Goal: Navigation & Orientation: Understand site structure

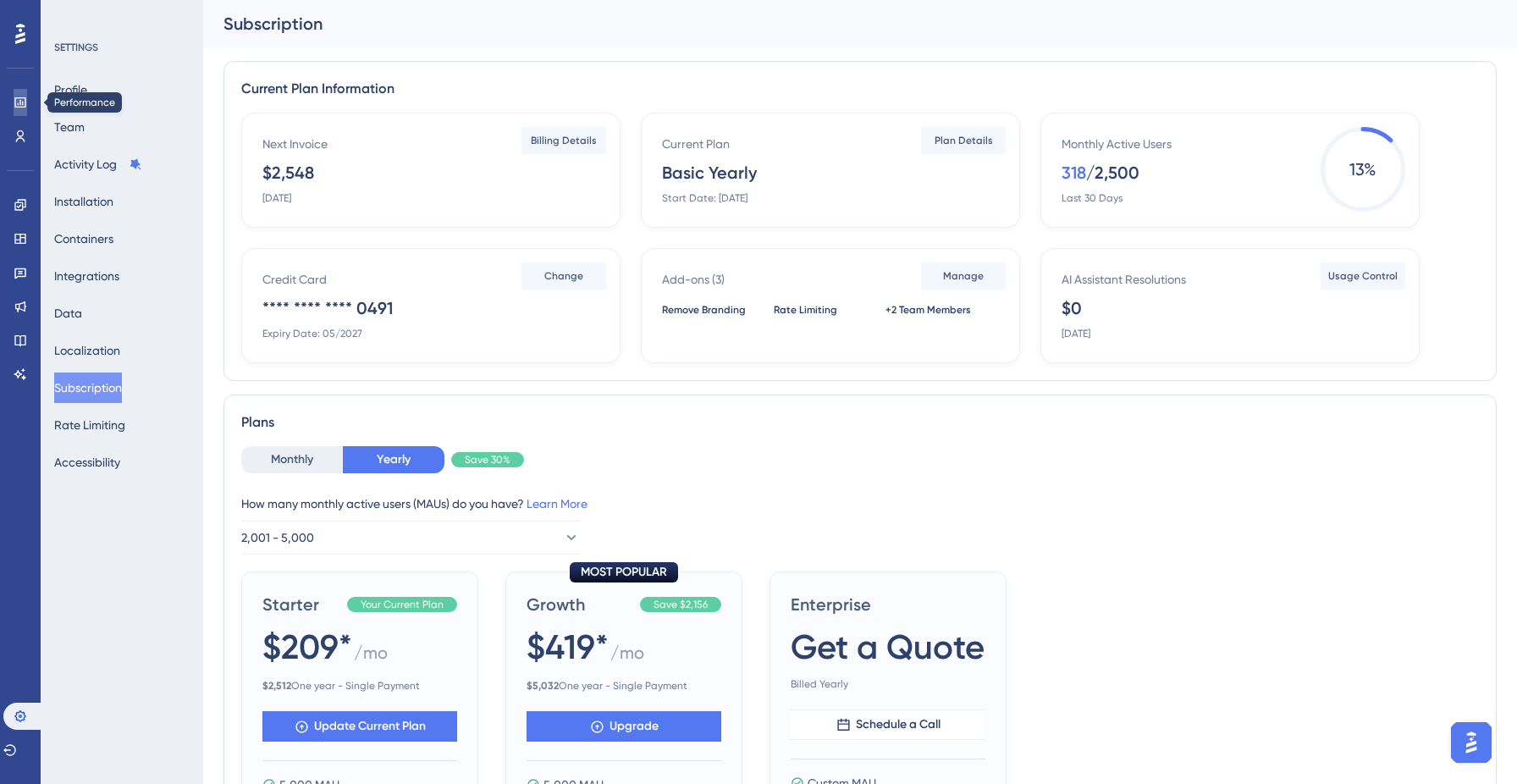
click at [19, 102] on icon at bounding box center [20, 102] width 14 height 14
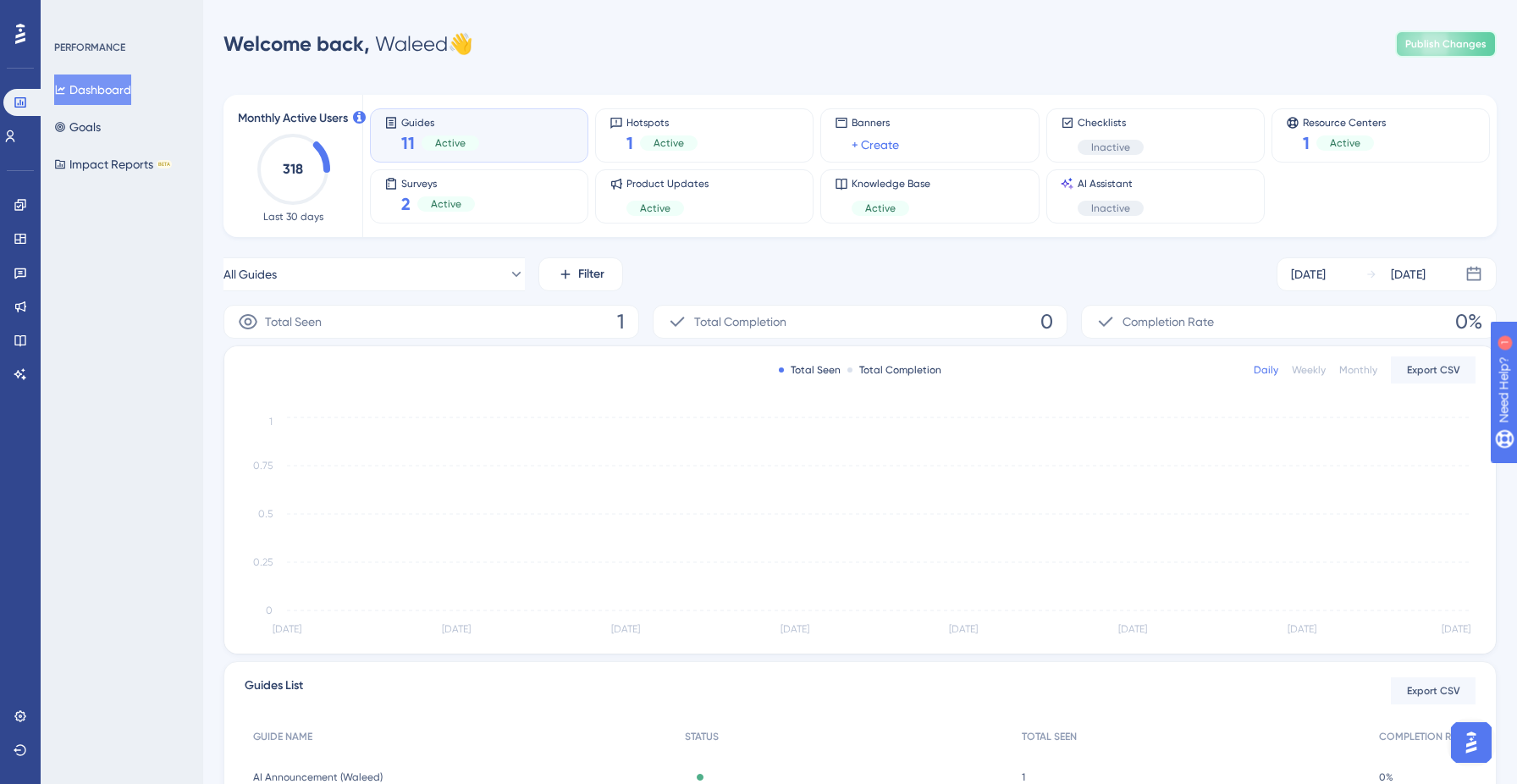
click at [1432, 46] on span "Publish Changes" at bounding box center [1445, 44] width 81 height 14
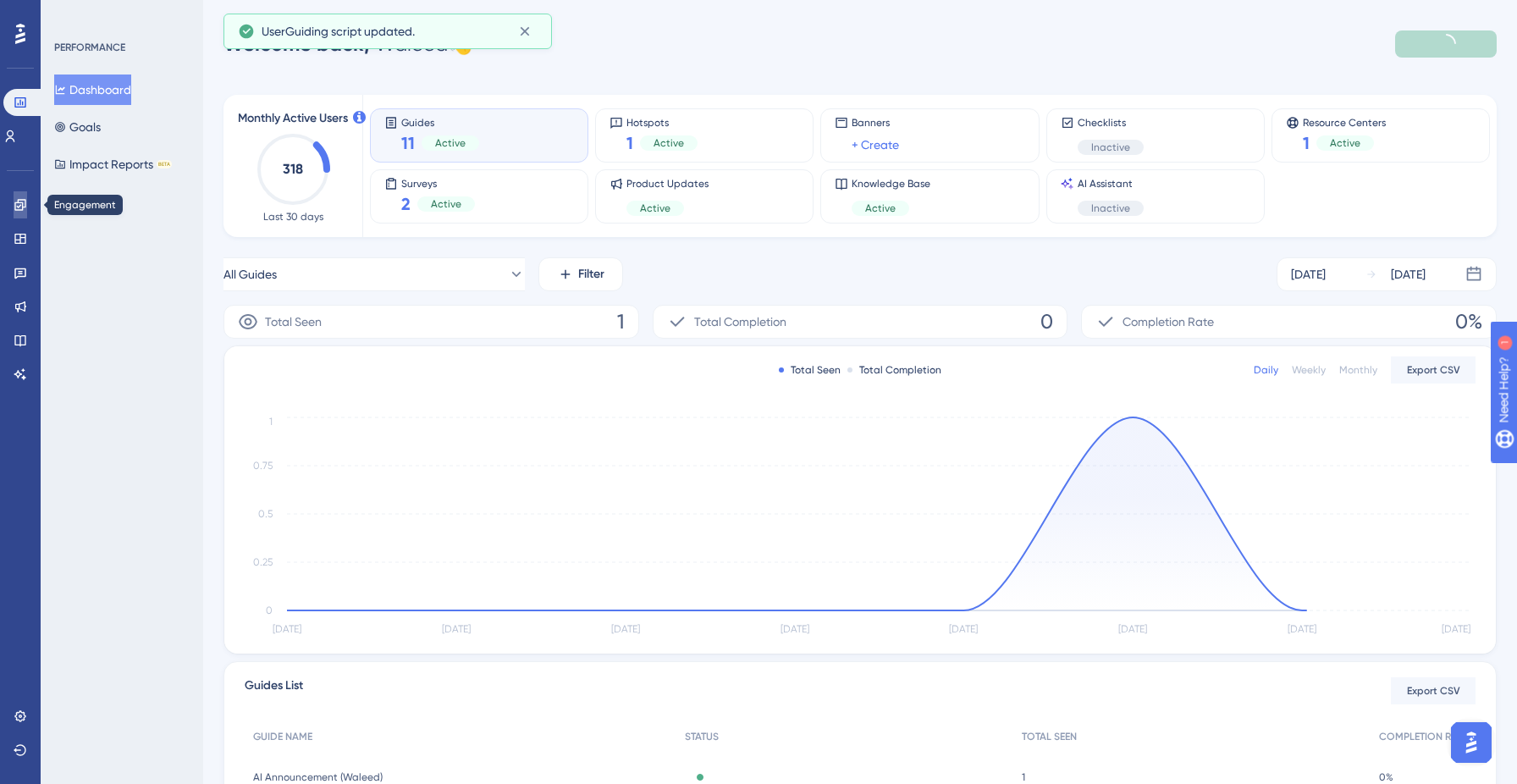
click at [18, 208] on icon at bounding box center [20, 205] width 14 height 14
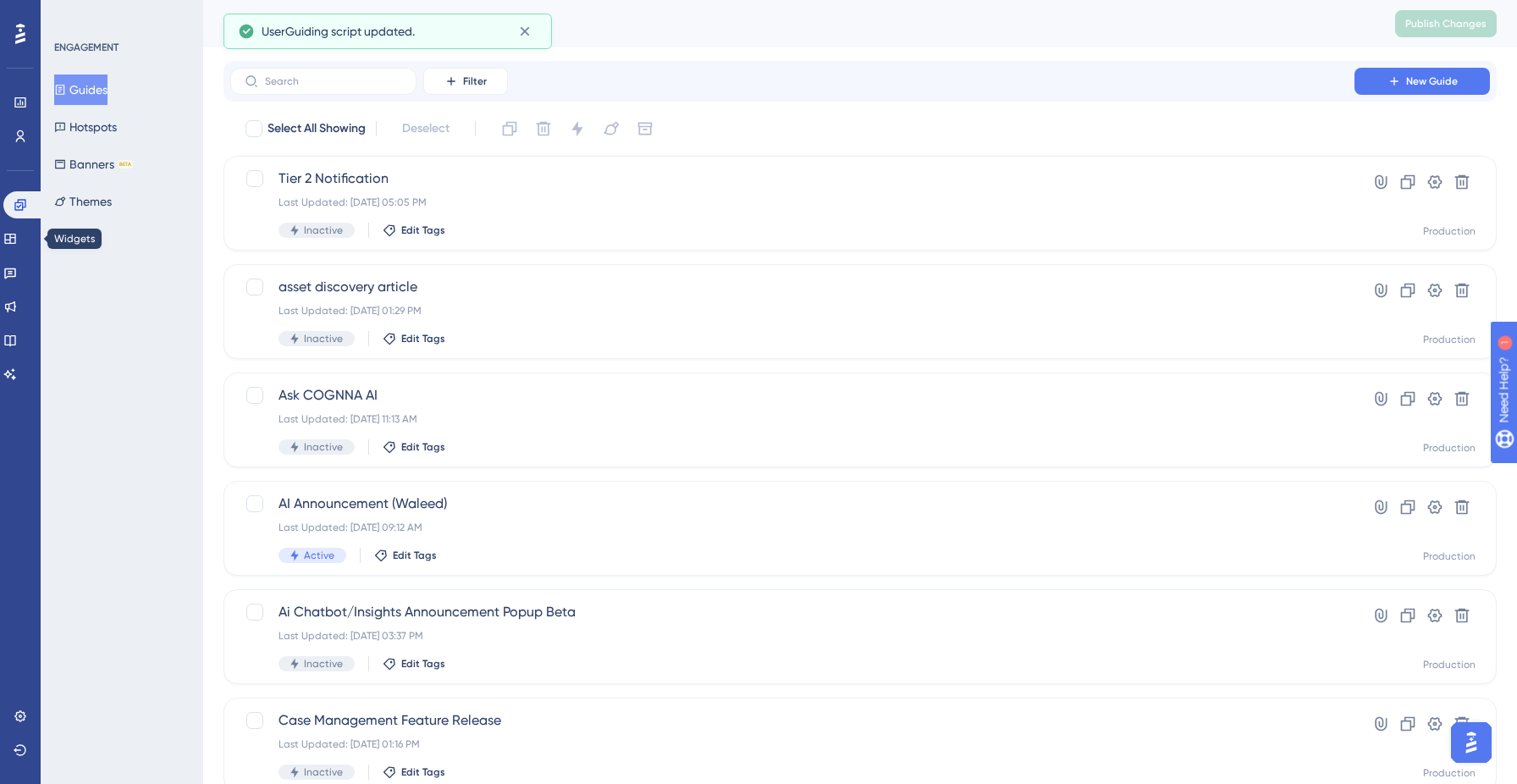
click at [16, 255] on div "Engagement Widgets Feedback Product Updates Knowledge Base AI Assistant" at bounding box center [20, 289] width 34 height 196
click at [17, 239] on icon at bounding box center [10, 239] width 14 height 14
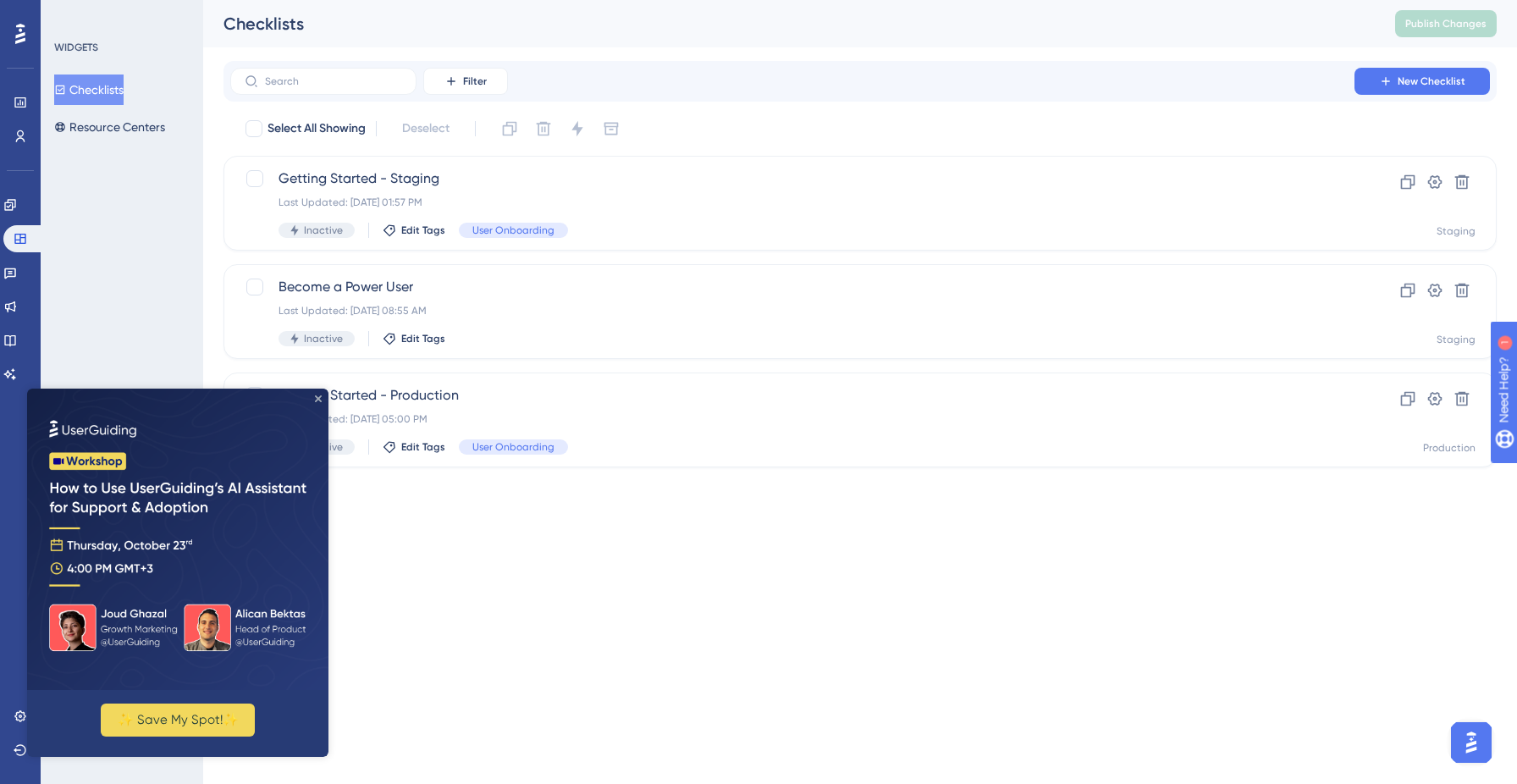
click at [317, 397] on icon "Close Preview" at bounding box center [318, 399] width 7 height 7
